Goal: Task Accomplishment & Management: Manage account settings

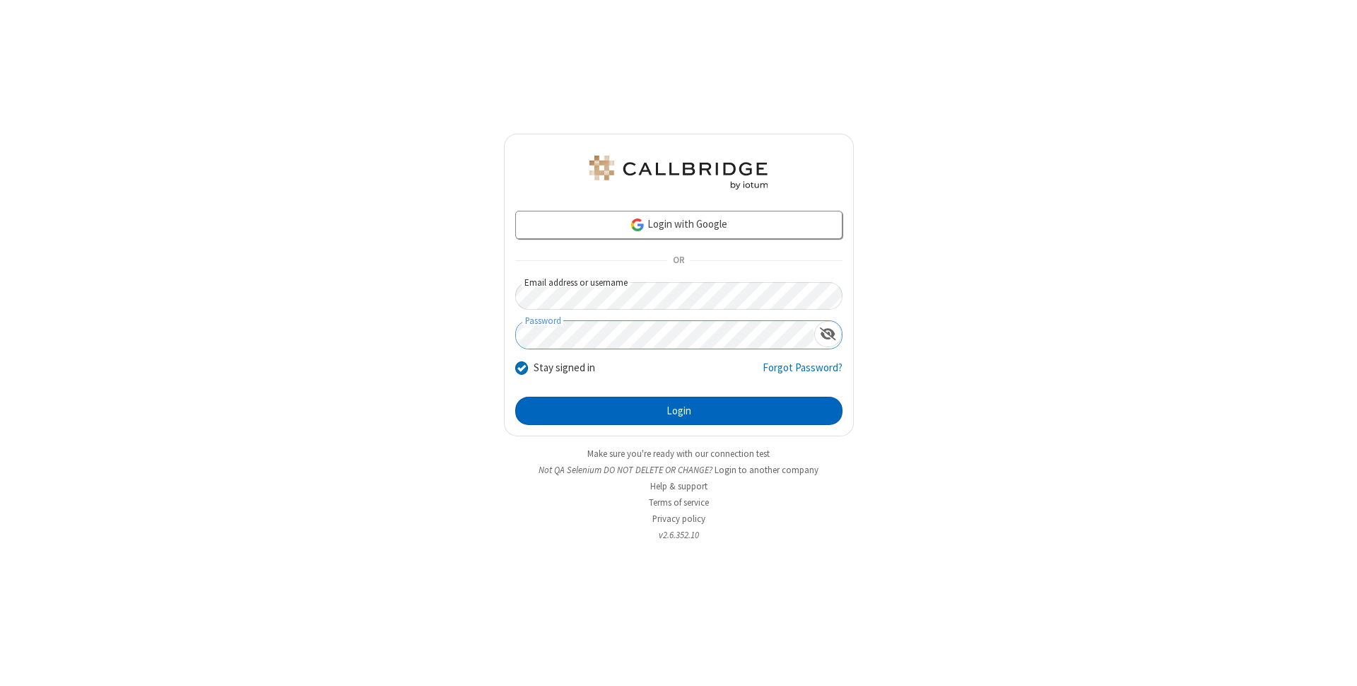
click at [679, 411] on button "Login" at bounding box center [678, 411] width 327 height 28
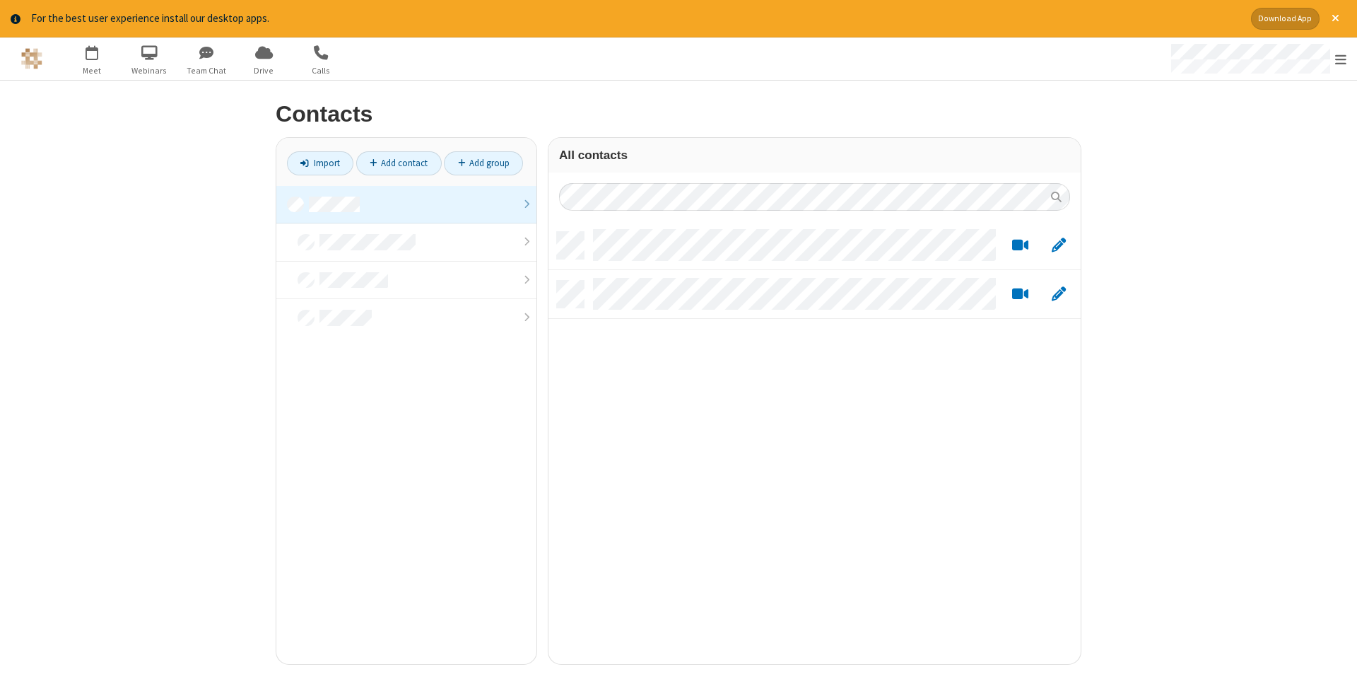
scroll to position [442, 532]
click at [399, 163] on link "Add contact" at bounding box center [399, 163] width 86 height 24
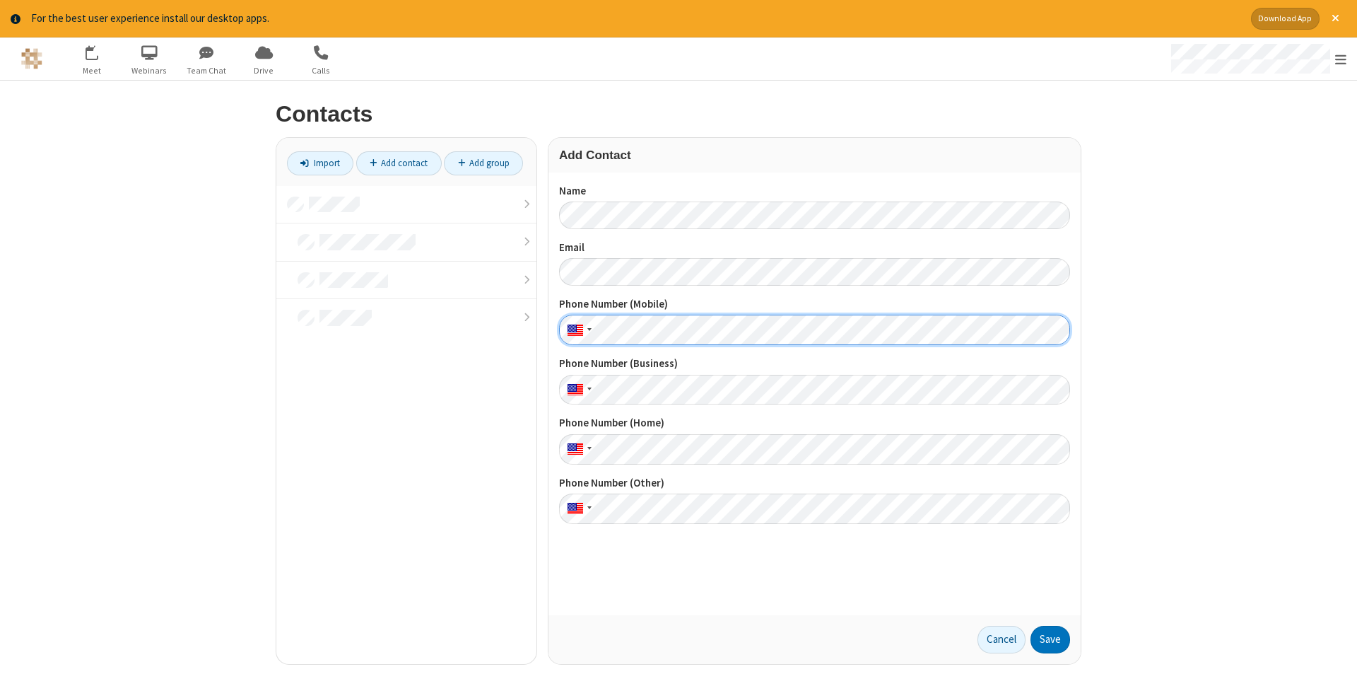
click at [1050, 639] on button "Save" at bounding box center [1050, 640] width 40 height 28
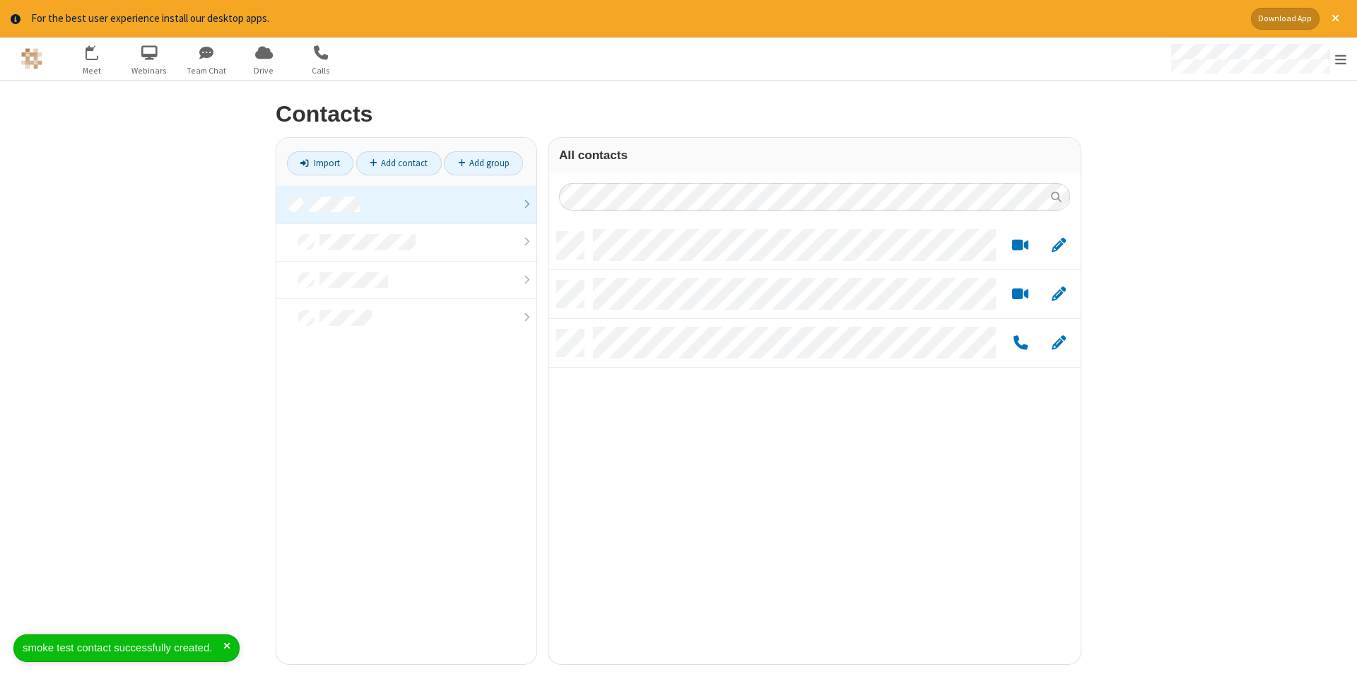
scroll to position [442, 532]
click at [399, 163] on link "Add contact" at bounding box center [399, 163] width 86 height 24
